Goal: Task Accomplishment & Management: Manage account settings

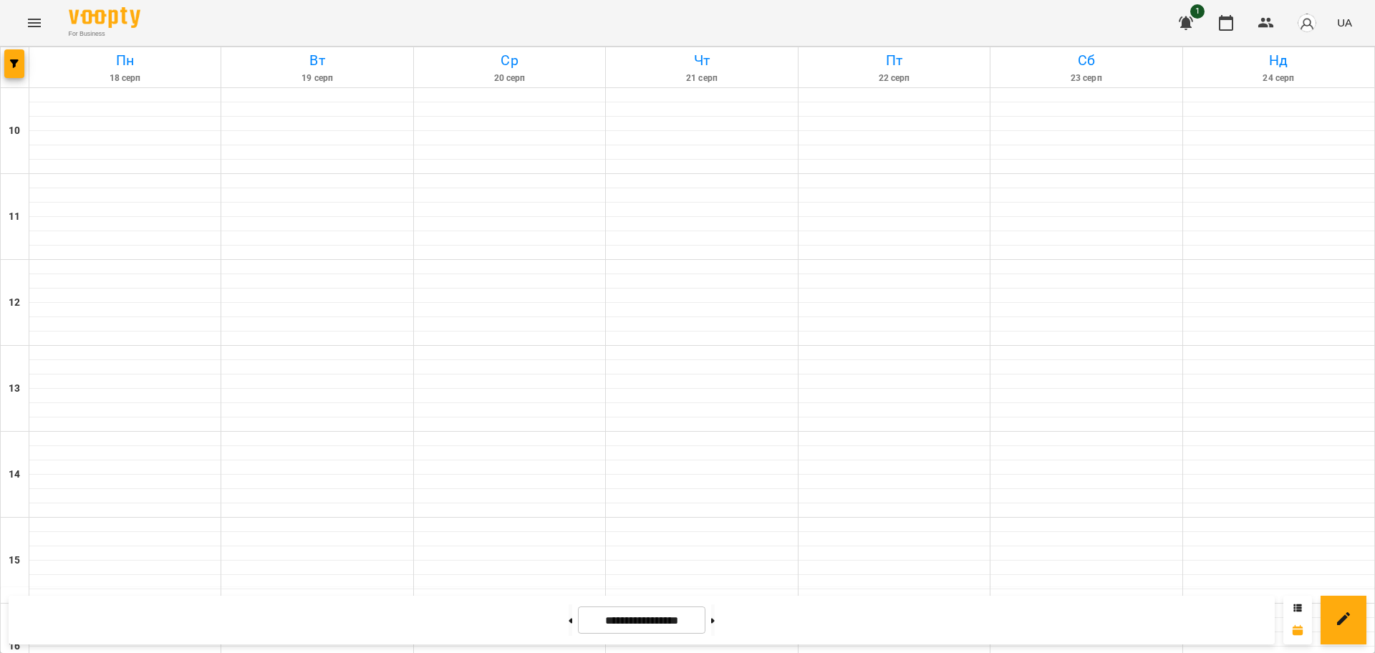
scroll to position [527, 0]
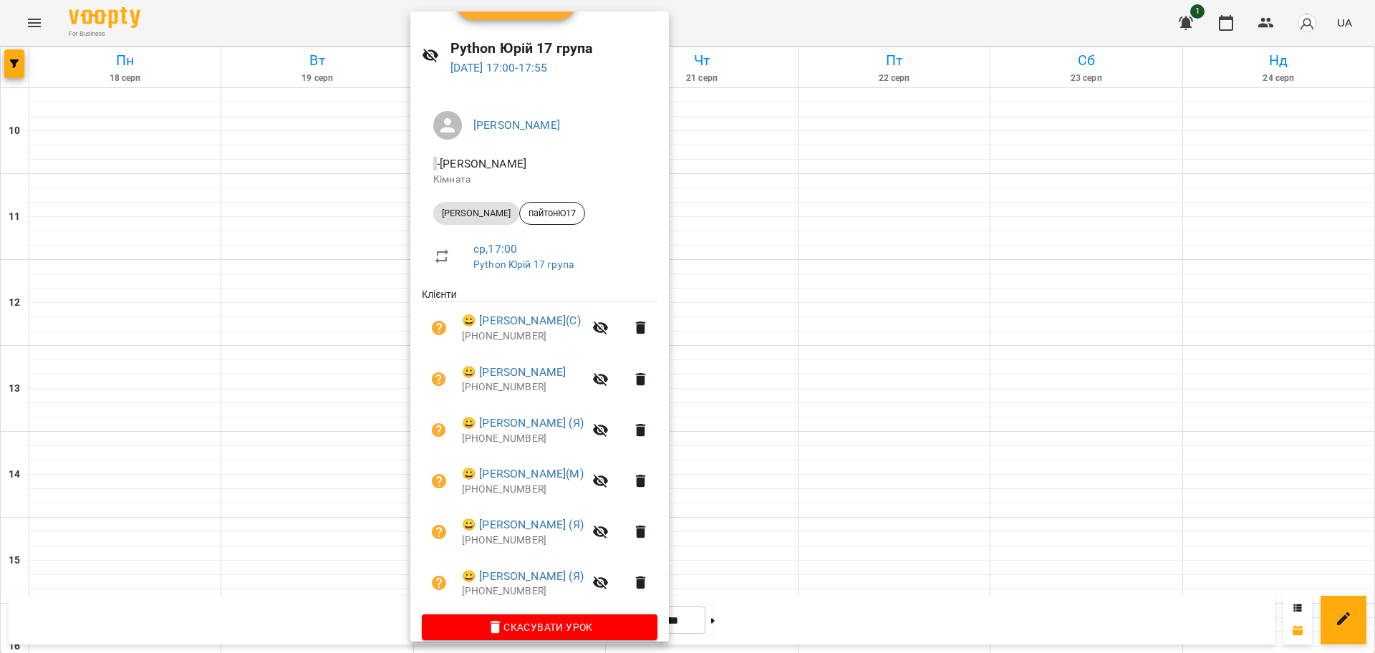
scroll to position [49, 0]
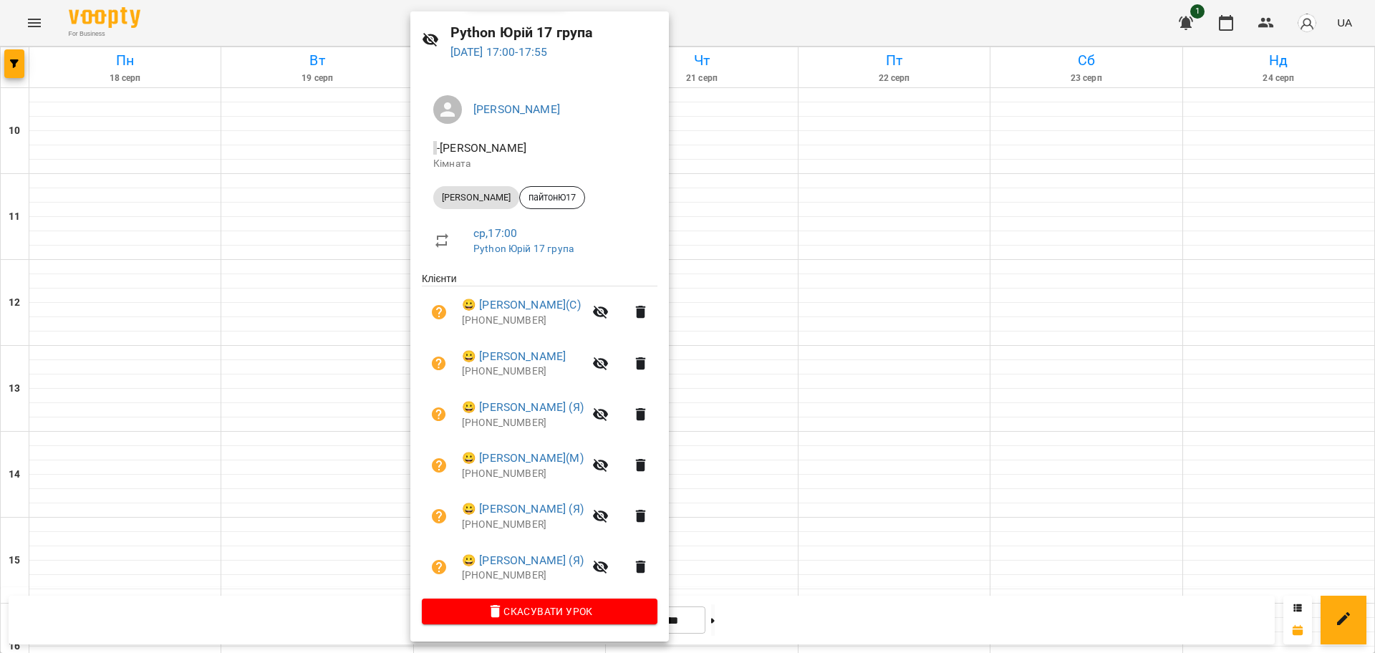
click at [771, 23] on div at bounding box center [687, 326] width 1375 height 653
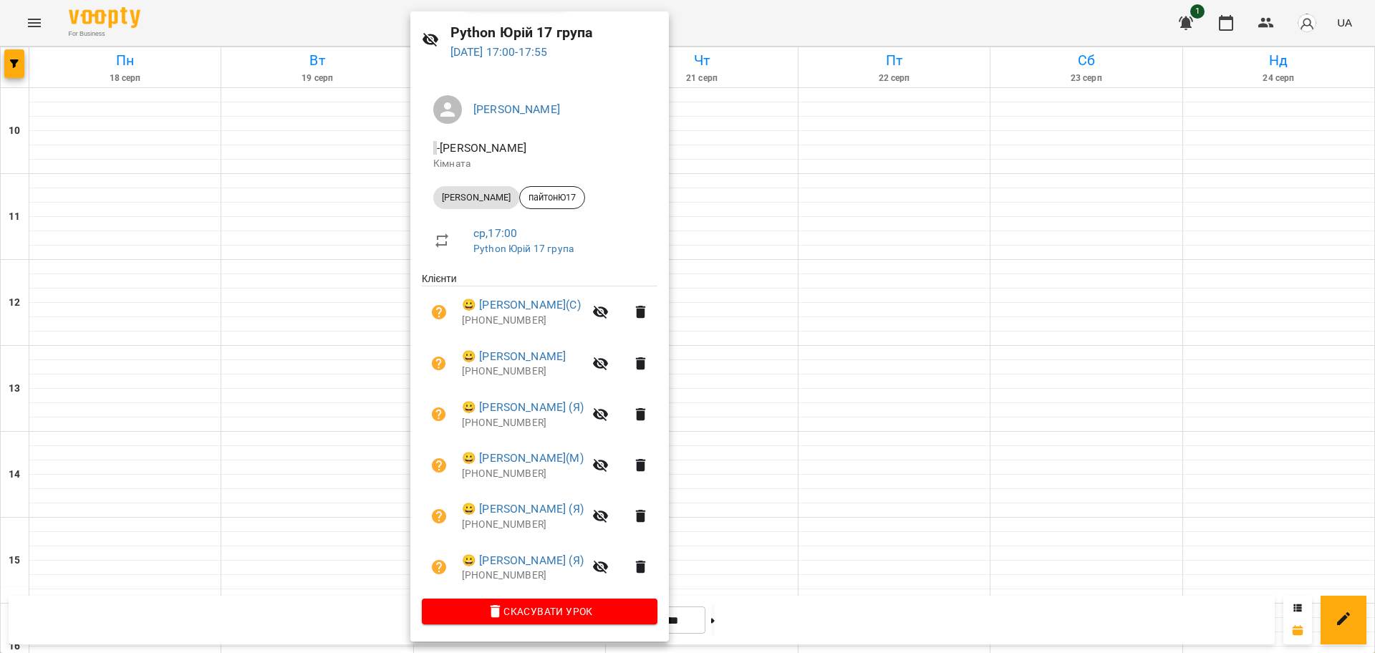
click at [898, 6] on div at bounding box center [687, 326] width 1375 height 653
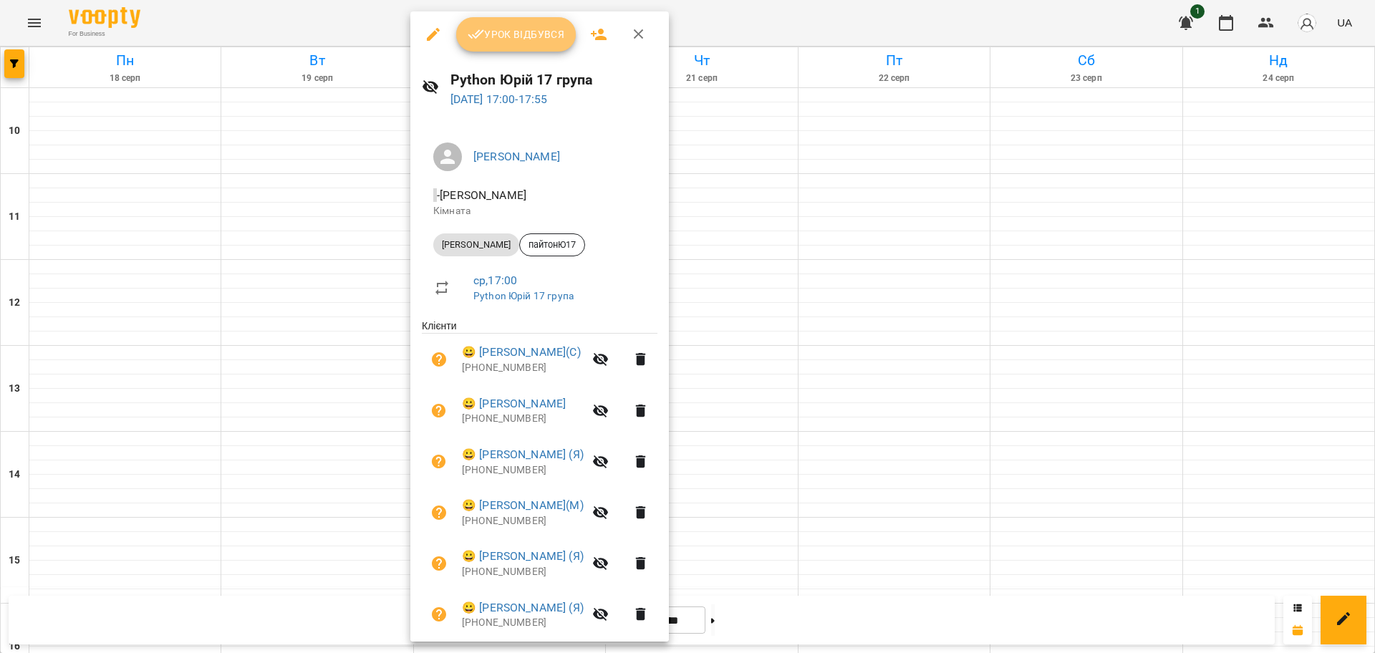
drag, startPoint x: 531, startPoint y: 24, endPoint x: 641, endPoint y: 296, distance: 293.7
click at [531, 24] on button "Урок відбувся" at bounding box center [516, 34] width 120 height 34
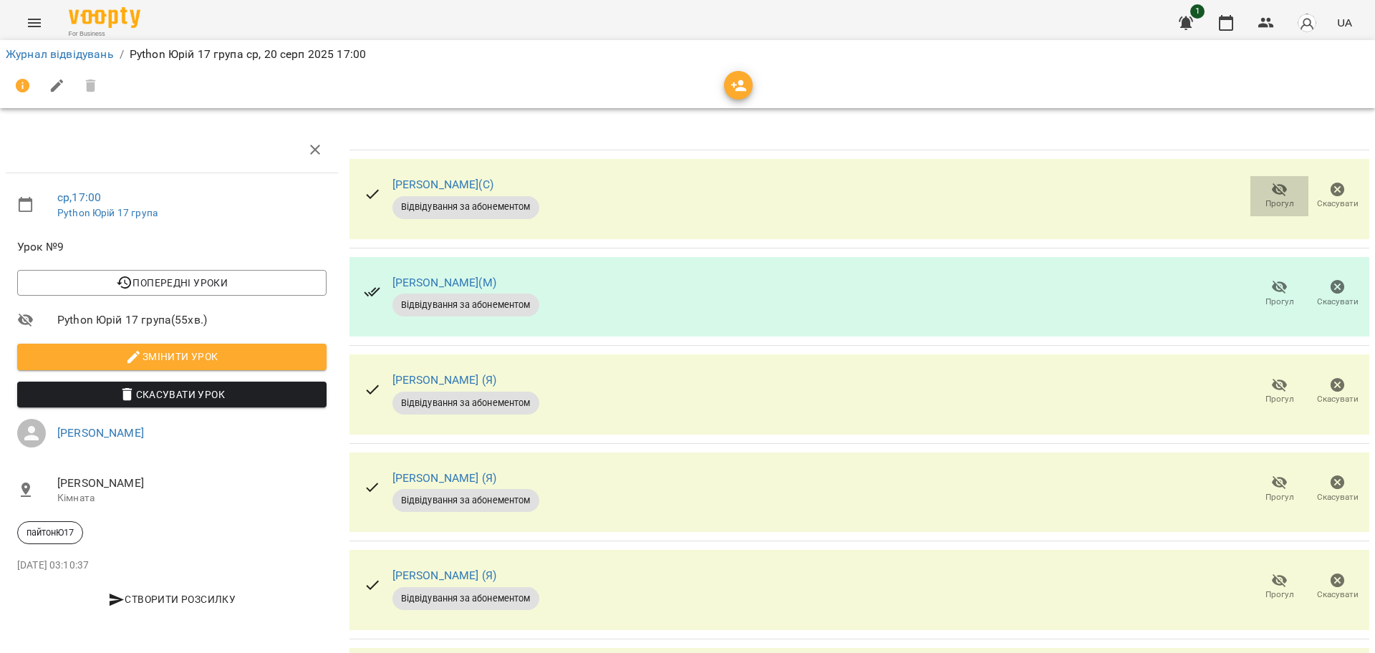
click at [1266, 198] on span "Прогул" at bounding box center [1280, 204] width 29 height 12
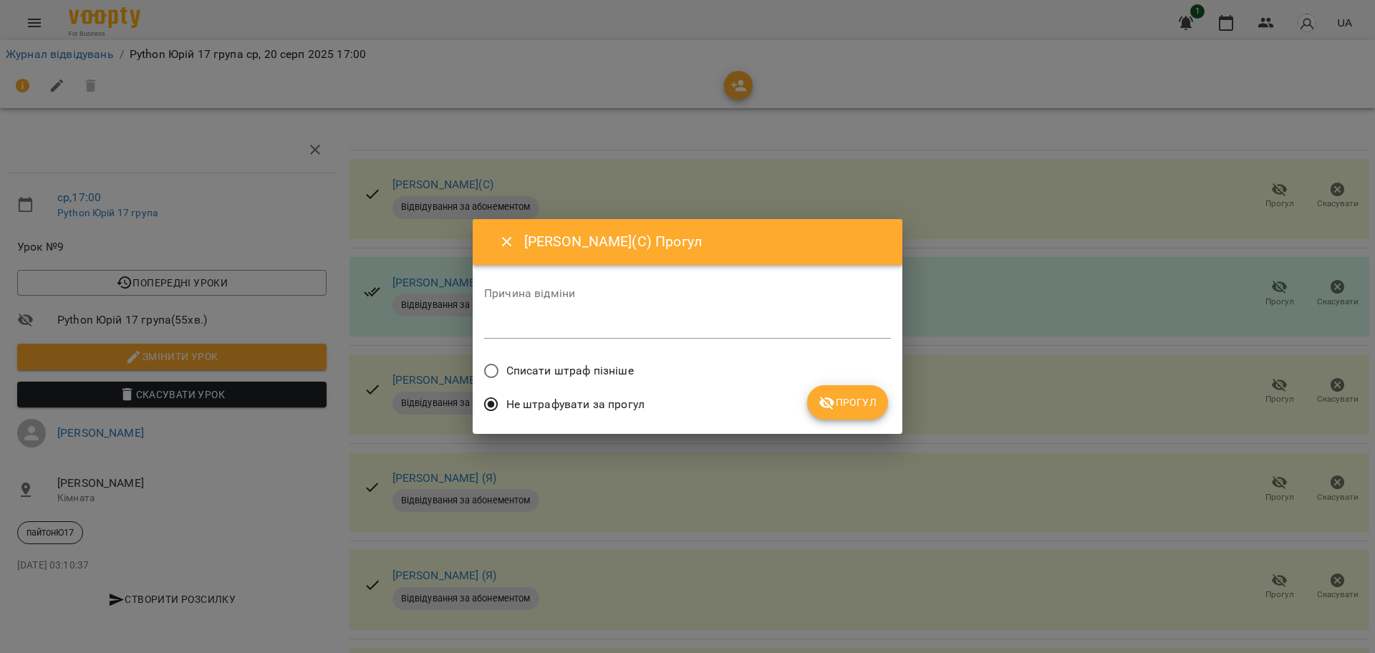
click at [589, 369] on span "Списати штраф пізніше" at bounding box center [570, 370] width 128 height 17
click at [865, 403] on span "Прогул" at bounding box center [848, 402] width 58 height 17
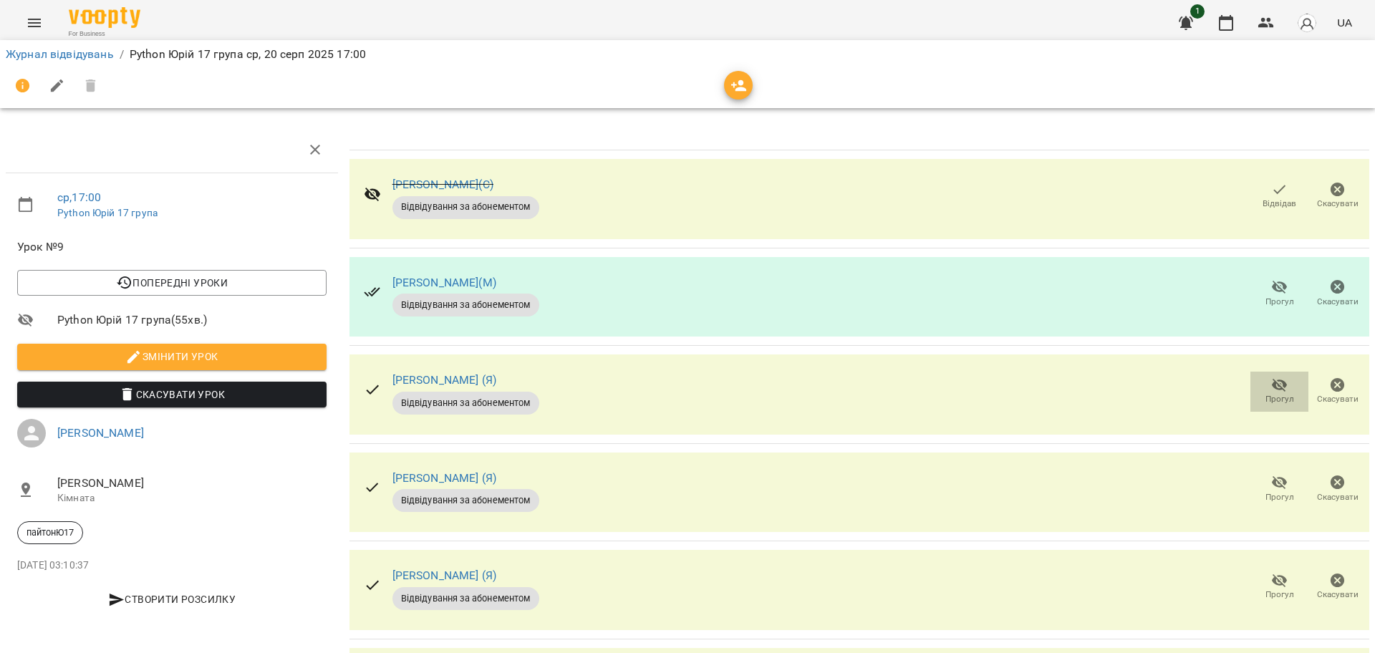
click at [1266, 393] on span "Прогул" at bounding box center [1280, 399] width 29 height 12
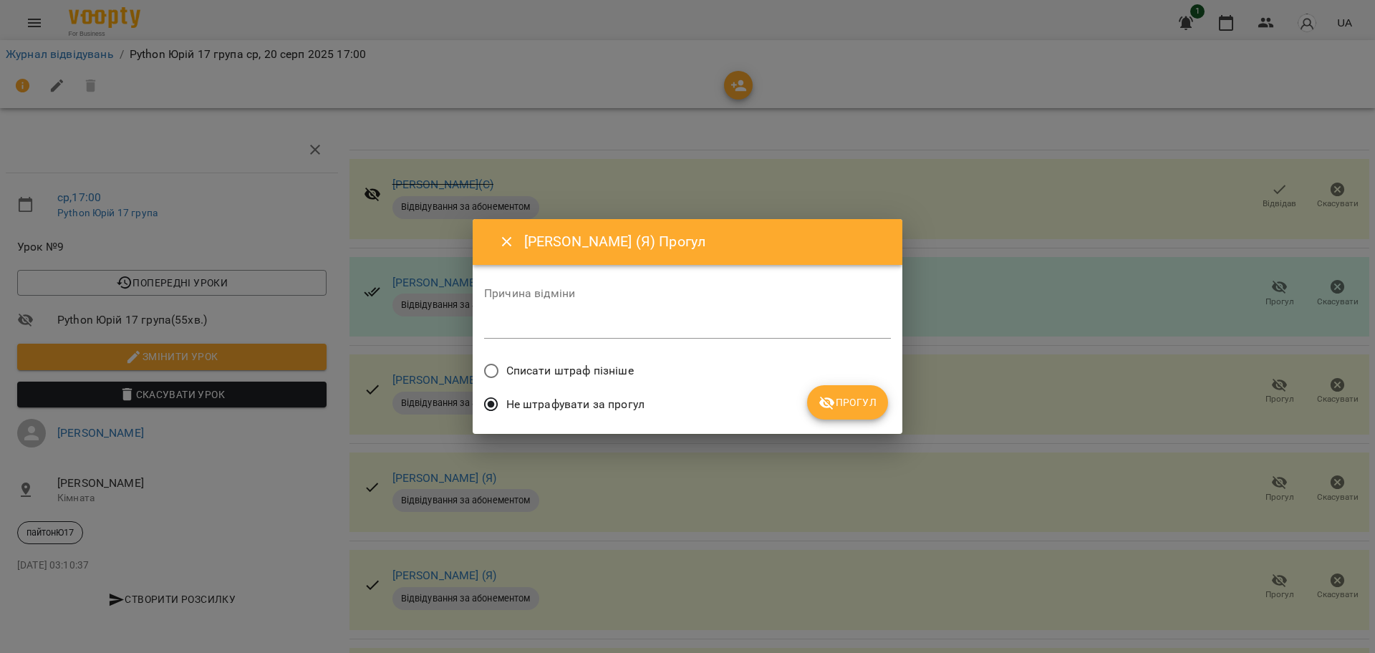
drag, startPoint x: 585, startPoint y: 375, endPoint x: 657, endPoint y: 379, distance: 71.8
click at [587, 375] on span "Списати штраф пізніше" at bounding box center [570, 370] width 128 height 17
drag, startPoint x: 574, startPoint y: 367, endPoint x: 686, endPoint y: 385, distance: 113.1
click at [573, 367] on span "Списати штраф пізніше" at bounding box center [570, 370] width 128 height 17
click at [828, 405] on icon "submit" at bounding box center [827, 404] width 16 height 14
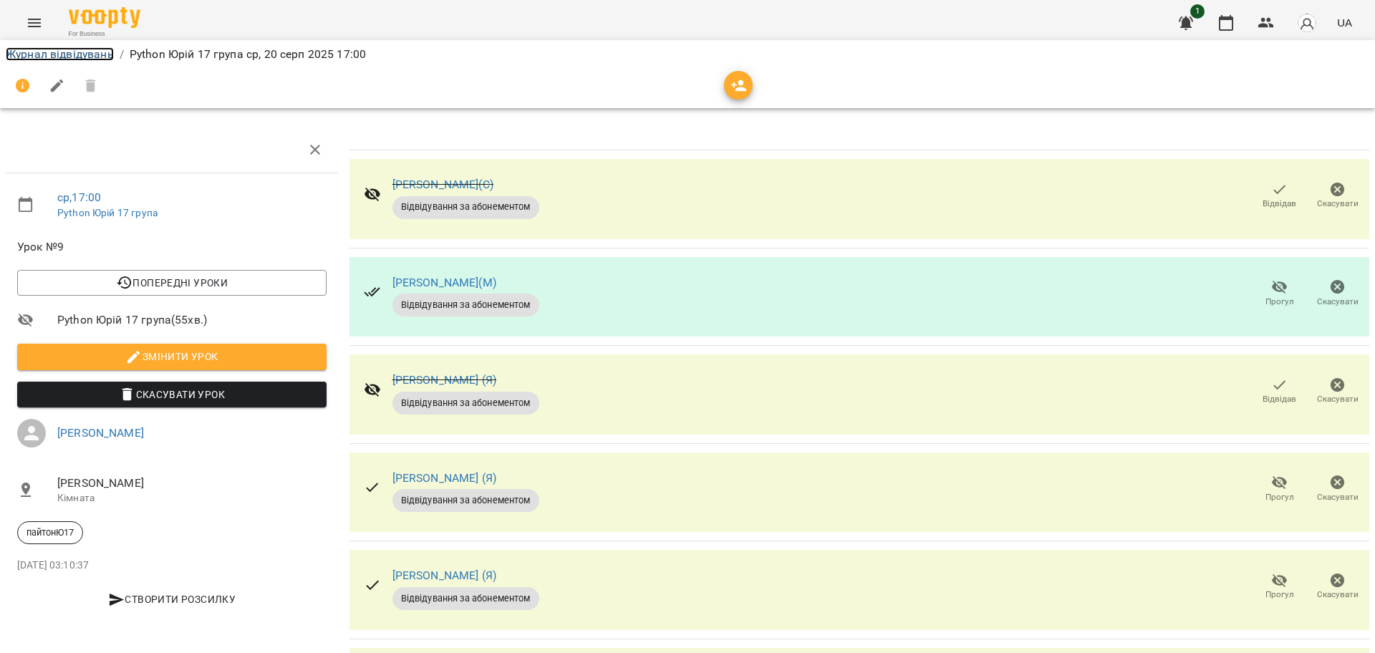
drag, startPoint x: 97, startPoint y: 52, endPoint x: 97, endPoint y: 39, distance: 12.9
click at [96, 52] on link "Журнал відвідувань" at bounding box center [60, 54] width 108 height 14
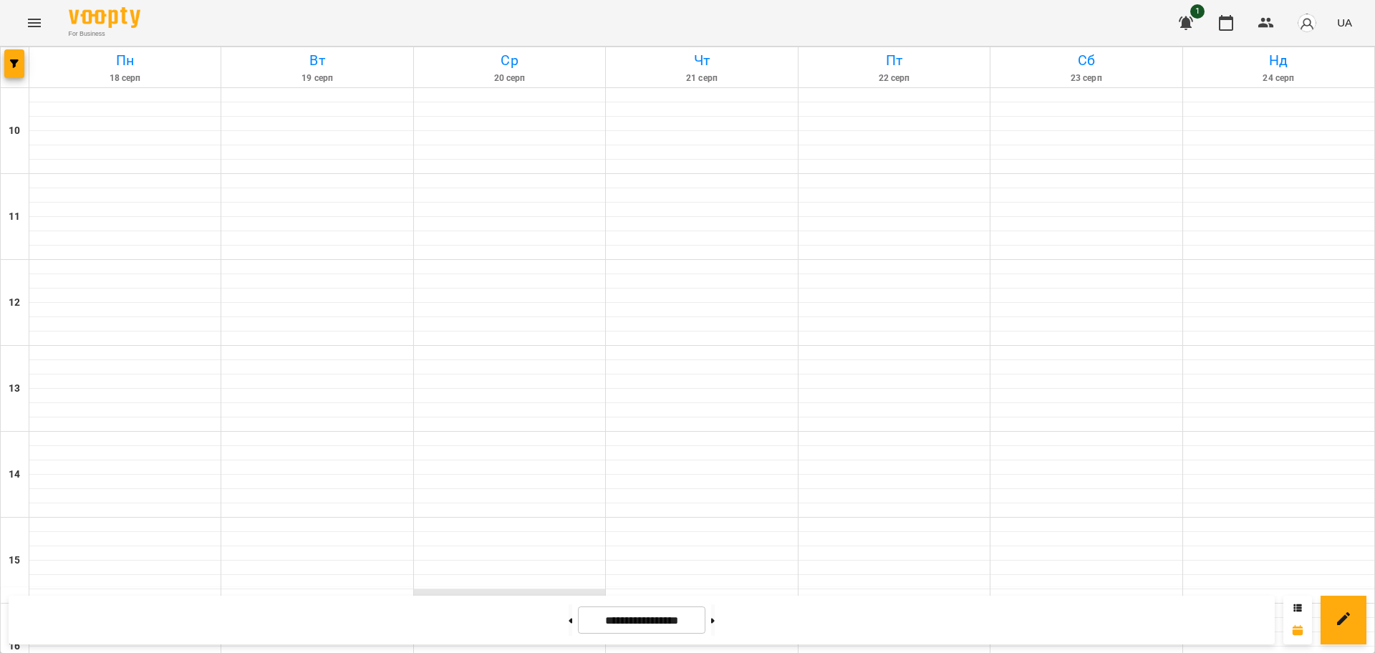
scroll to position [348, 0]
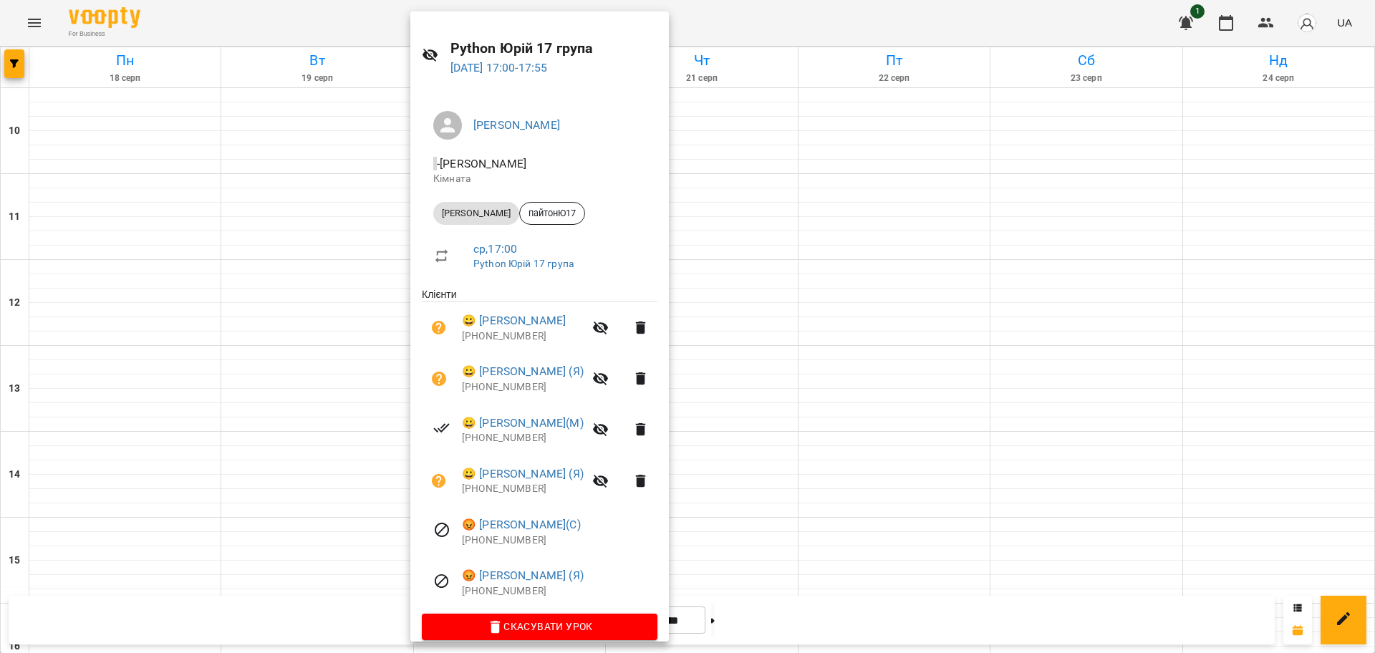
scroll to position [49, 0]
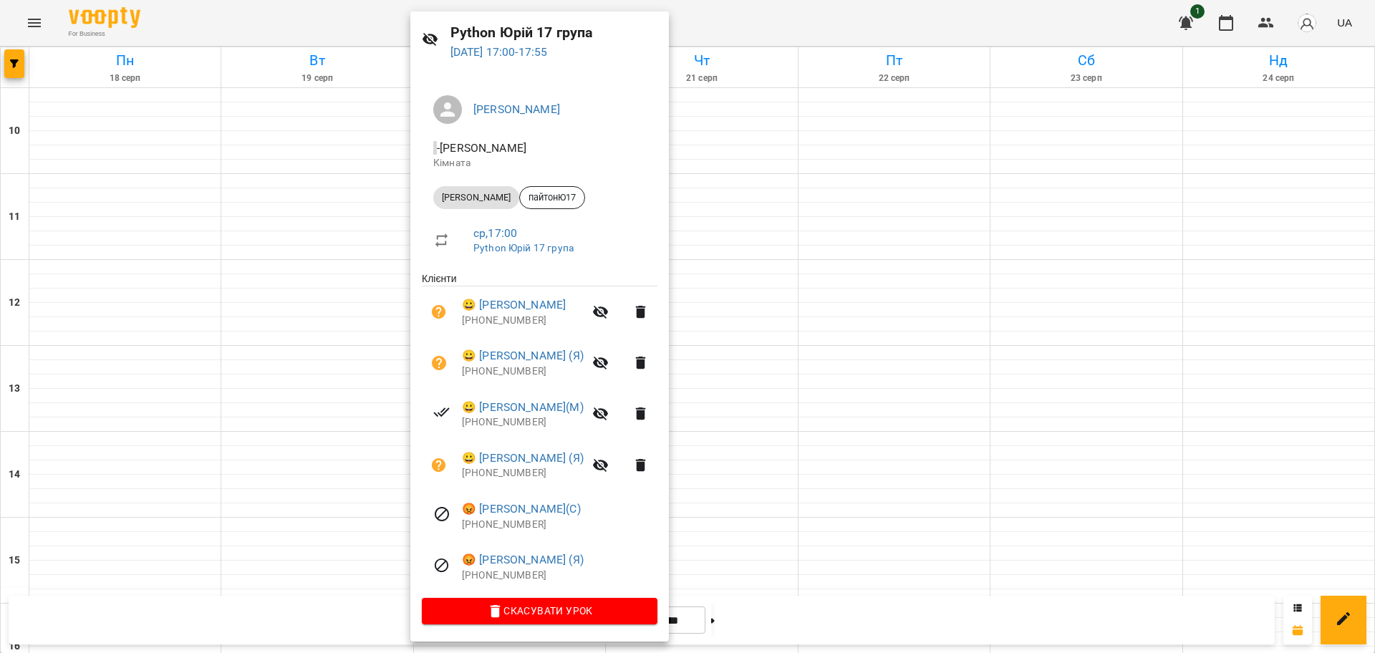
click at [772, 6] on div at bounding box center [687, 326] width 1375 height 653
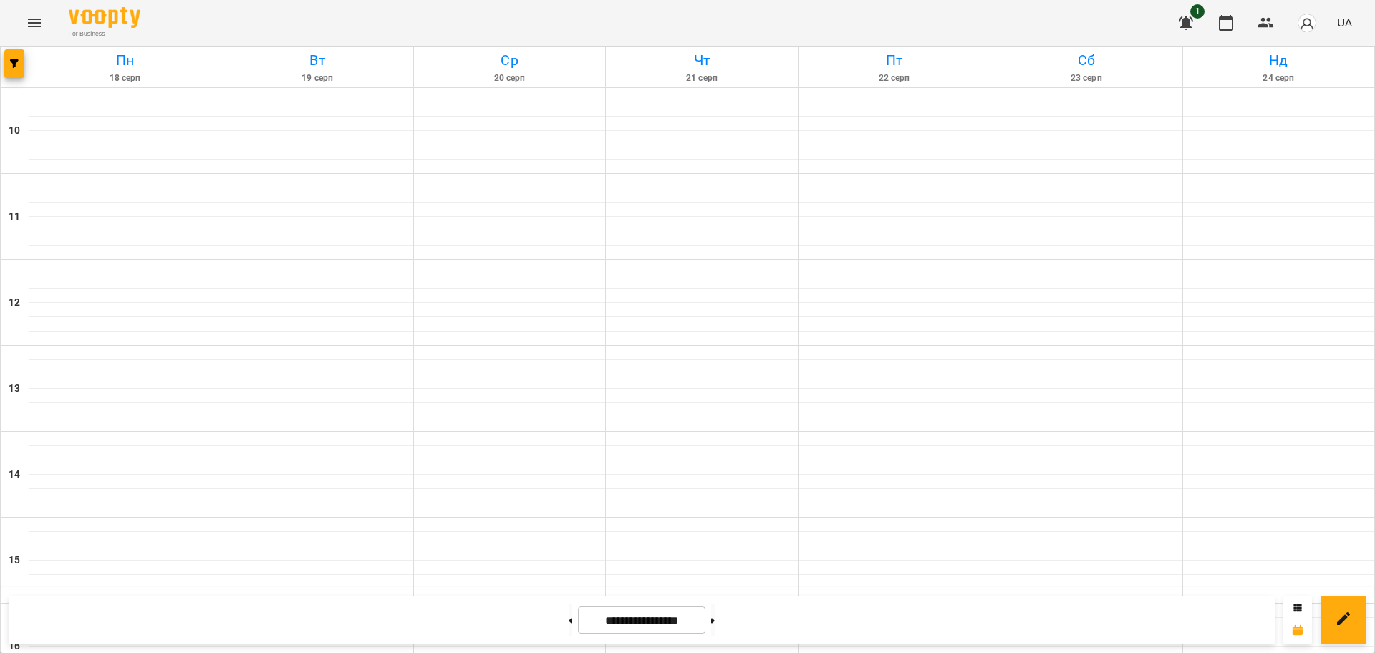
scroll to position [617, 0]
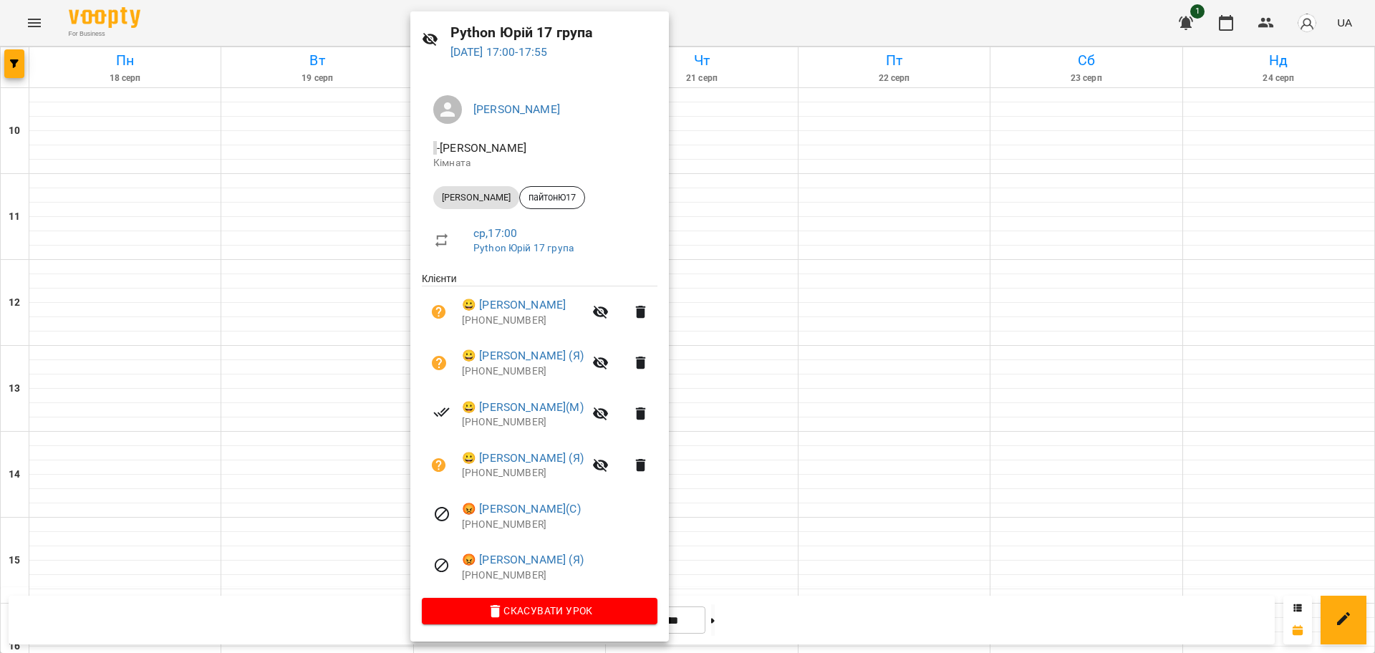
scroll to position [0, 0]
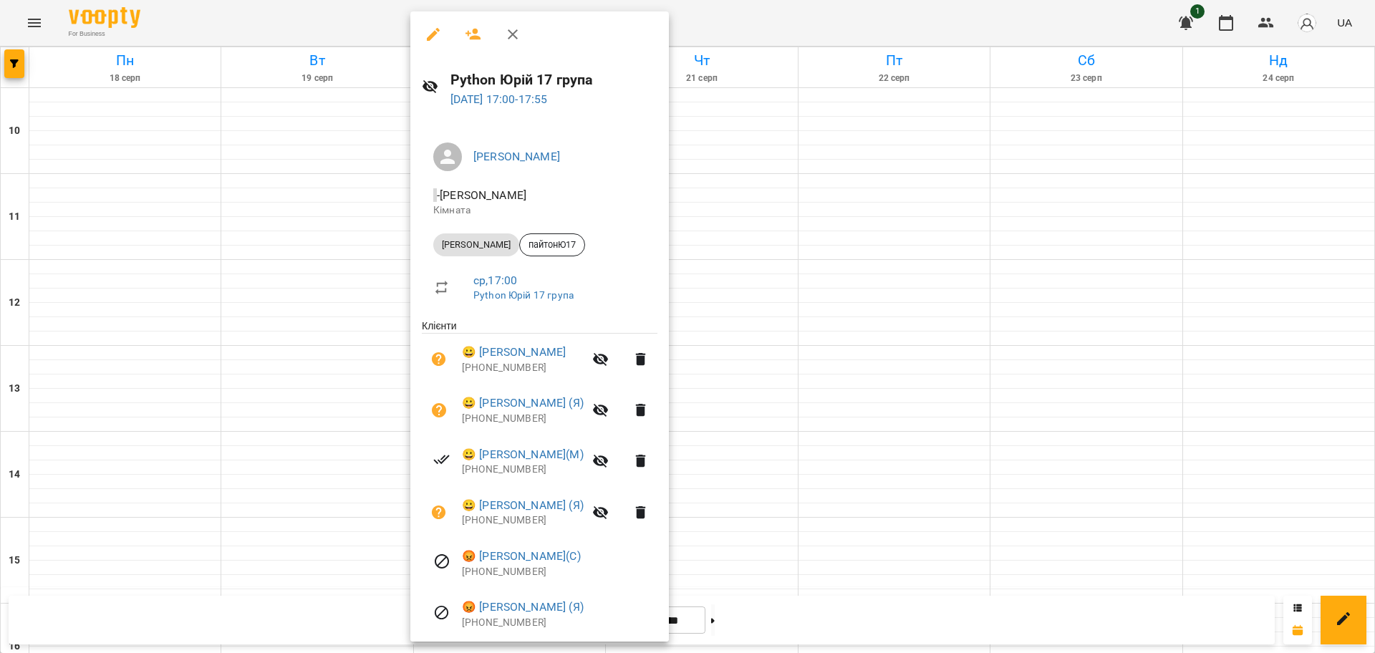
click at [438, 37] on icon "button" at bounding box center [433, 34] width 17 height 17
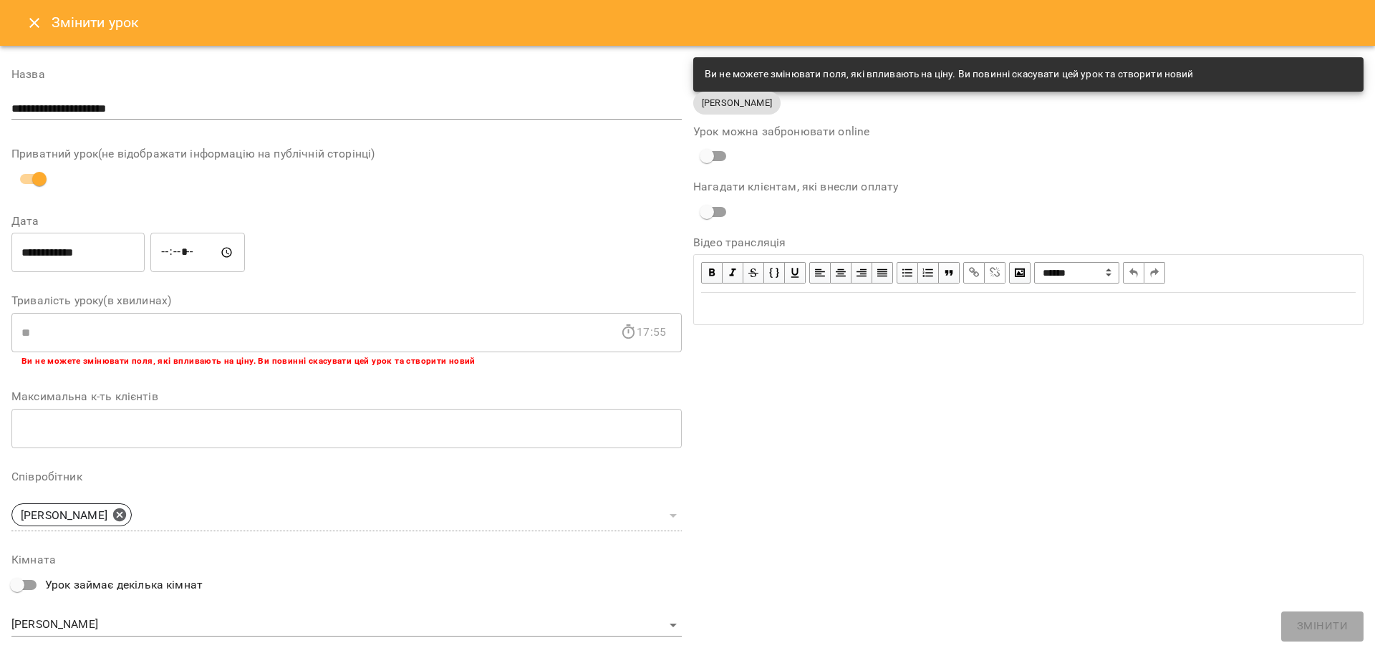
click at [34, 24] on icon "Close" at bounding box center [34, 22] width 17 height 17
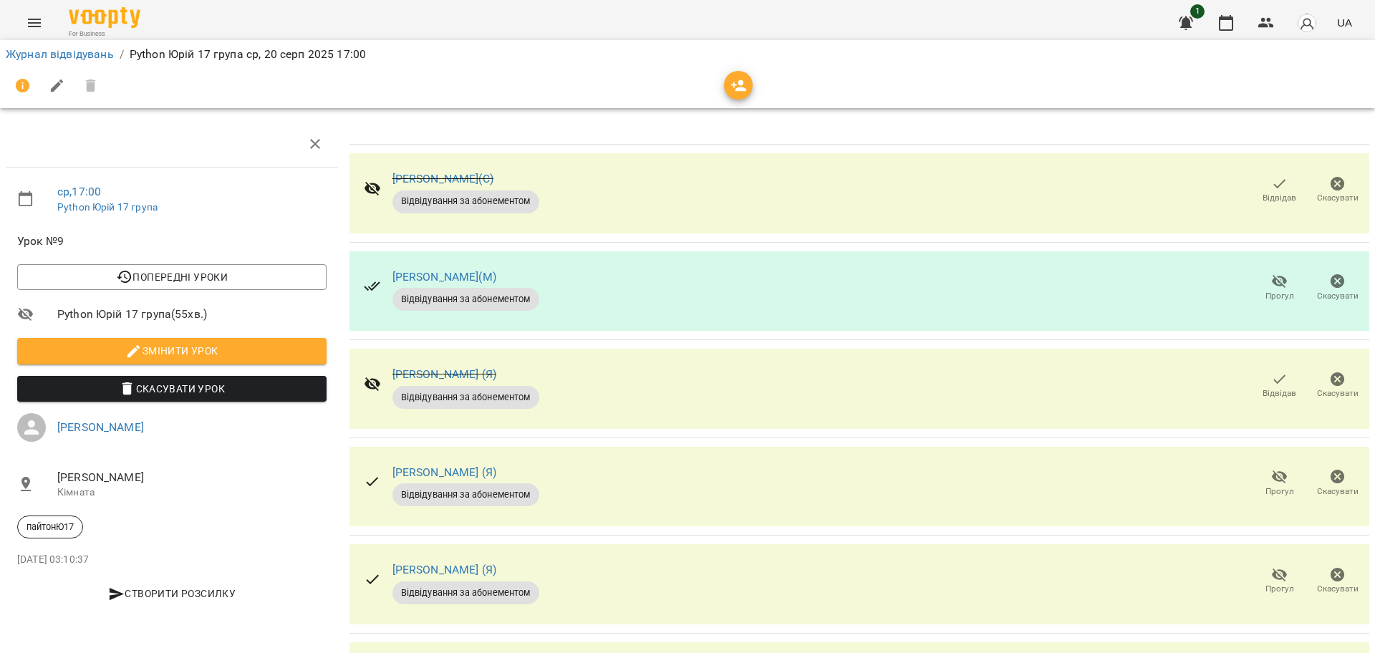
scroll to position [109, 0]
click at [1264, 388] on span "Відвідав" at bounding box center [1280, 394] width 34 height 12
